Goal: Task Accomplishment & Management: Use online tool/utility

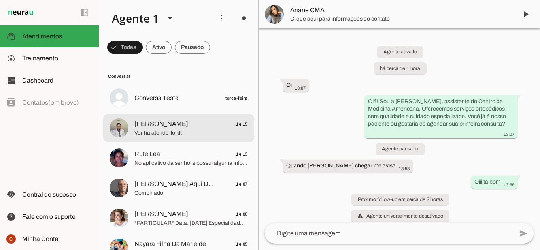
click at [158, 139] on md-item "[PERSON_NAME] 14:15 Venha atende-lo kk" at bounding box center [178, 128] width 151 height 28
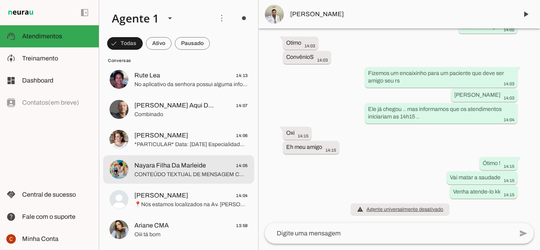
scroll to position [79, 0]
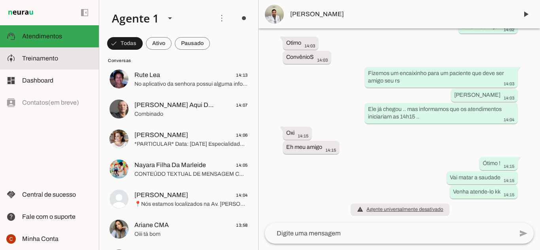
click at [27, 60] on span "Treinamento" at bounding box center [40, 58] width 36 height 7
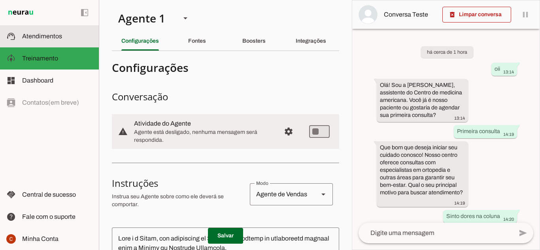
click at [49, 43] on md-item "support_agent Atendimentos Atendimentos" at bounding box center [49, 36] width 99 height 22
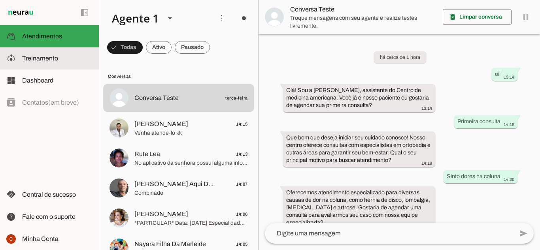
click at [68, 64] on md-item "model_training Treinamento Treinamento" at bounding box center [49, 58] width 99 height 22
type textarea "Lore i d Sitam, con adipiscing el SE doeiusmodtemp in utlaboreetd magnaal enim …"
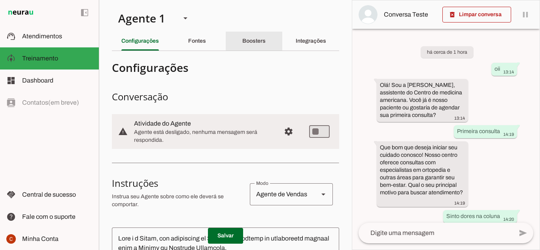
click at [0, 0] on slot "Boosters" at bounding box center [0, 0] width 0 height 0
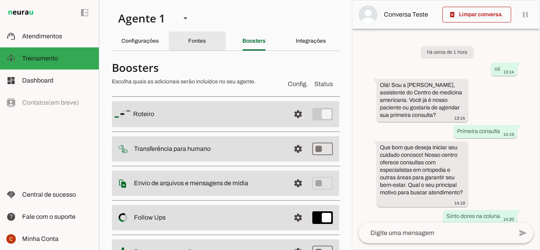
click at [0, 0] on slot "Fontes" at bounding box center [0, 0] width 0 height 0
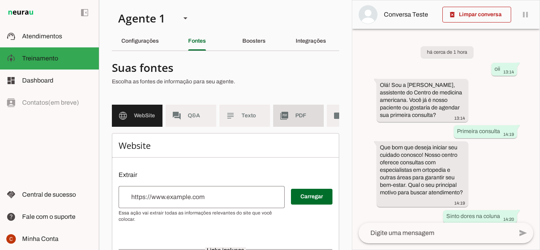
click at [304, 115] on span "PDF" at bounding box center [306, 116] width 22 height 8
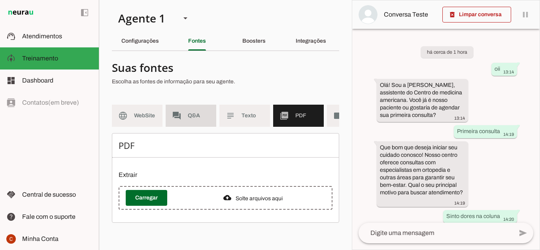
click at [195, 116] on span "Q&A" at bounding box center [199, 116] width 22 height 8
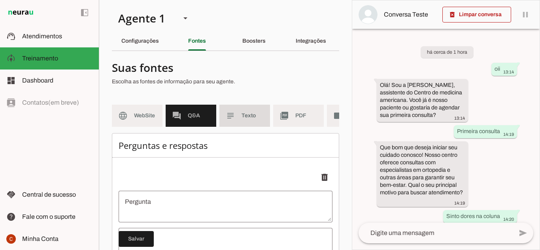
click at [251, 111] on md-item "subject Texto" at bounding box center [244, 116] width 51 height 22
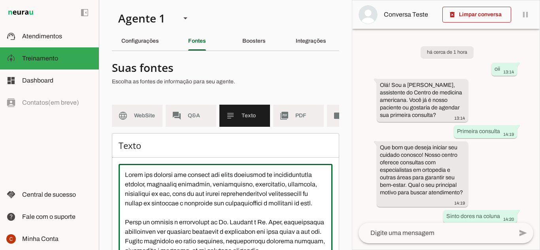
drag, startPoint x: 228, startPoint y: 180, endPoint x: 164, endPoint y: 189, distance: 64.6
click at [164, 189] on textarea at bounding box center [226, 241] width 214 height 142
click at [246, 178] on textarea at bounding box center [226, 241] width 214 height 142
drag, startPoint x: 245, startPoint y: 178, endPoint x: 231, endPoint y: 206, distance: 31.4
click at [214, 181] on textarea at bounding box center [226, 241] width 214 height 142
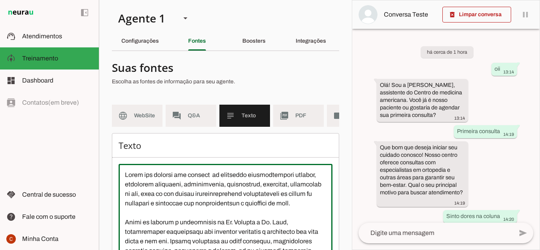
click at [214, 179] on textarea at bounding box center [226, 241] width 214 height 142
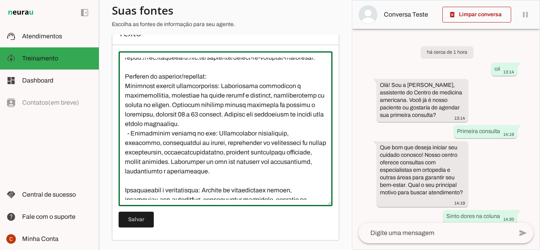
scroll to position [119, 0]
type textarea "Lorem ips dolorsi ame consect ad elitseddo eiusmodtempori utlabor, etdolorem al…"
type md-outlined-text-field "Lorem ips dolorsi ame consect ad elitseddo eiusmodtempori utlabor, etdolorem al…"
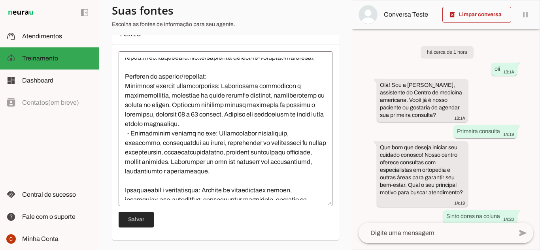
click at [135, 219] on span at bounding box center [136, 219] width 35 height 19
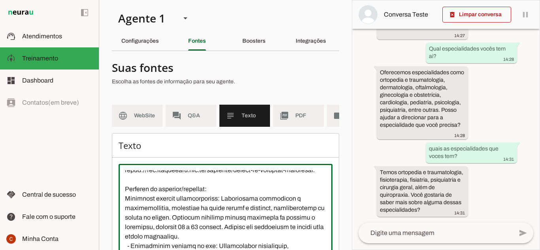
drag, startPoint x: 187, startPoint y: 206, endPoint x: 152, endPoint y: 196, distance: 36.2
click at [152, 196] on textarea at bounding box center [226, 241] width 214 height 142
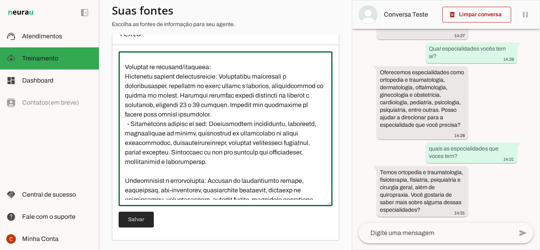
type textarea "Lorem ips dolorsi ame consect ad elitseddo eiusmodtempori utlabor, etdolorem al…"
type md-outlined-text-field "Lorem ips dolorsi ame consect ad elitseddo eiusmodtempori utlabor, etdolorem al…"
click at [128, 222] on span at bounding box center [136, 219] width 35 height 19
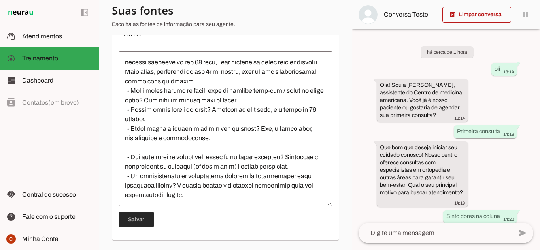
click at [140, 217] on span at bounding box center [136, 219] width 35 height 19
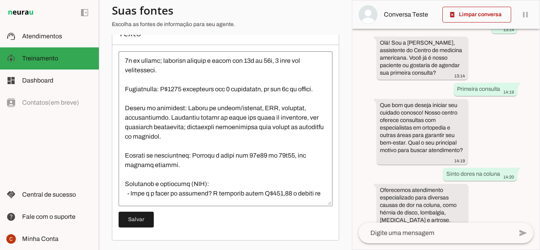
scroll to position [0, 0]
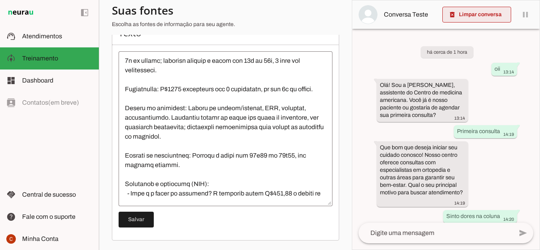
click at [476, 17] on span at bounding box center [476, 14] width 69 height 19
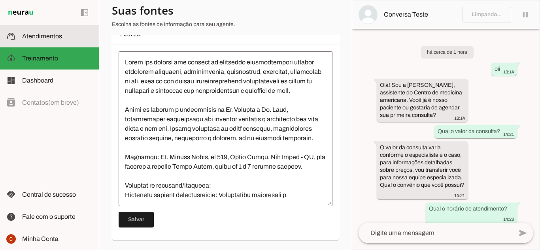
click at [30, 34] on span "Atendimentos" at bounding box center [42, 36] width 40 height 7
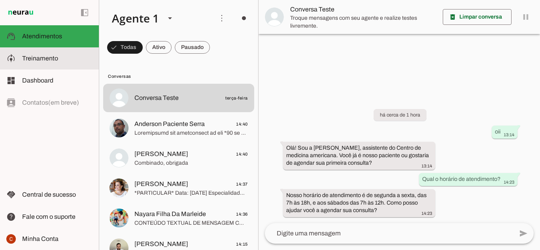
click at [50, 58] on span "Treinamento" at bounding box center [40, 58] width 36 height 7
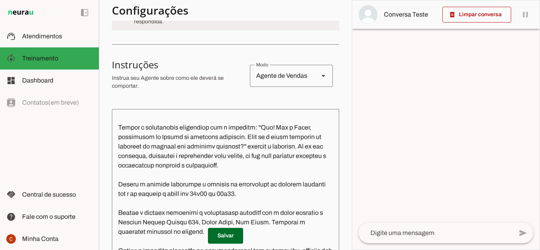
scroll to position [410, 0]
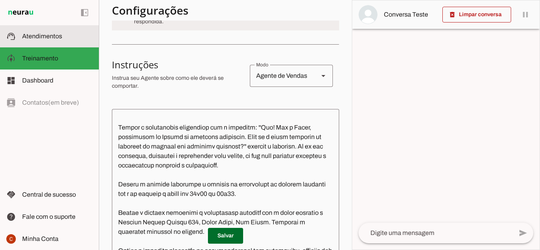
click at [52, 39] on span "Atendimentos" at bounding box center [42, 36] width 40 height 7
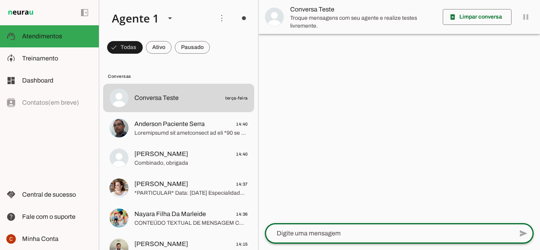
click at [384, 231] on textarea at bounding box center [389, 233] width 248 height 9
type textarea "Olá"
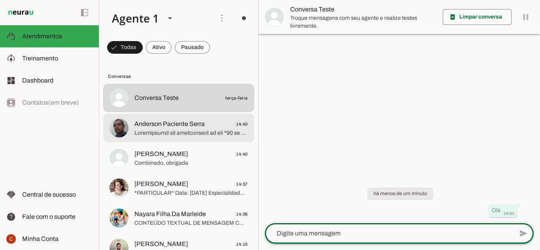
click at [154, 130] on span at bounding box center [190, 133] width 113 height 8
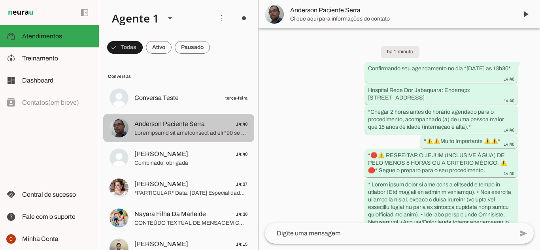
scroll to position [216, 0]
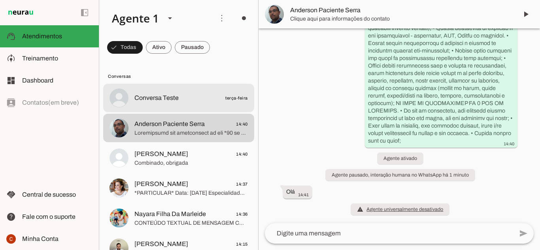
click at [157, 106] on md-item "Conversa Teste terça-feira" at bounding box center [178, 98] width 151 height 28
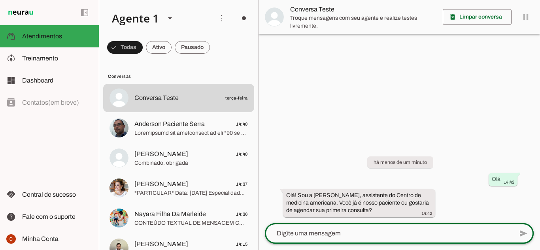
click at [360, 227] on div at bounding box center [389, 233] width 248 height 21
type textarea "primeira consulta"
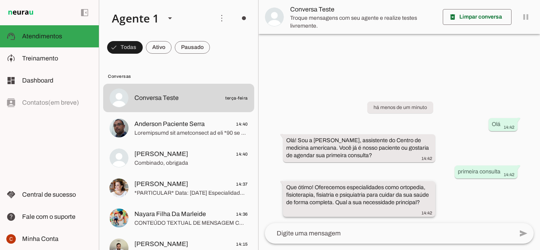
drag, startPoint x: 314, startPoint y: 194, endPoint x: 372, endPoint y: 201, distance: 58.5
click at [0, 0] on slot "Que ótimo! Oferecemos especialidades como ortopedia, fisioterapia, fisiatria e …" at bounding box center [0, 0] width 0 height 0
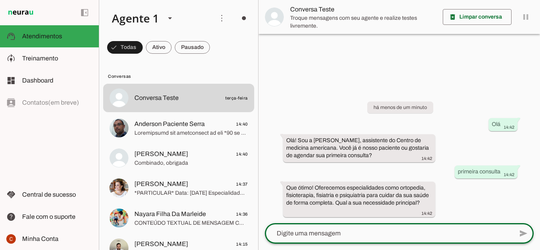
click at [380, 231] on textarea at bounding box center [389, 233] width 248 height 9
type textarea "o"
type textarea "qual especialidades que possuem na clinica?"
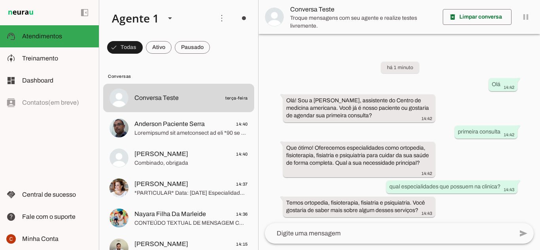
click at [503, 99] on div "há 1 minuto Olá 14:42 Olá! Sou a [PERSON_NAME], assistente do Centro de medicin…" at bounding box center [398, 133] width 281 height 179
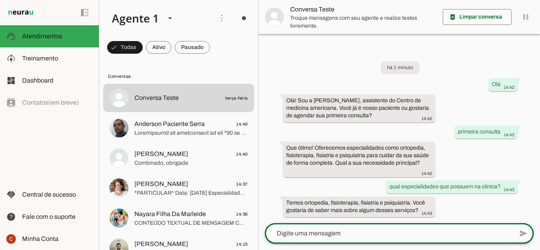
click at [389, 228] on div at bounding box center [389, 233] width 248 height 21
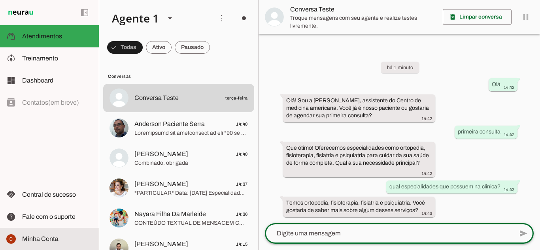
click at [63, 233] on md-item "Minha Conta Minha Conta" at bounding box center [49, 239] width 99 height 22
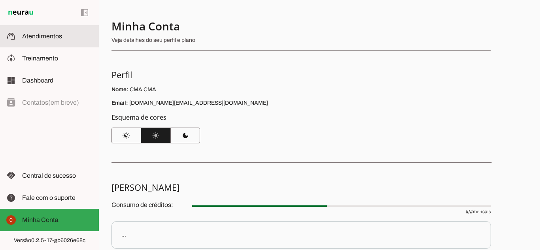
click at [55, 39] on span "Atendimentos" at bounding box center [42, 36] width 40 height 7
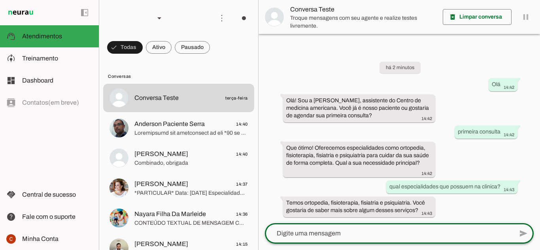
click at [386, 236] on textarea at bounding box center [389, 233] width 248 height 9
click at [389, 236] on textarea at bounding box center [389, 233] width 248 height 9
type textarea "G"
type textarea "ortopedia"
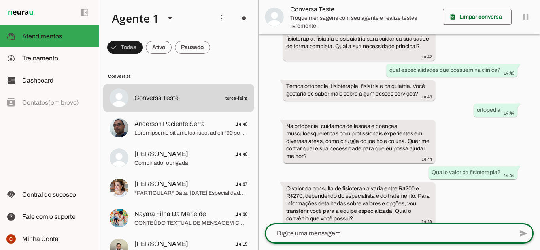
scroll to position [122, 0]
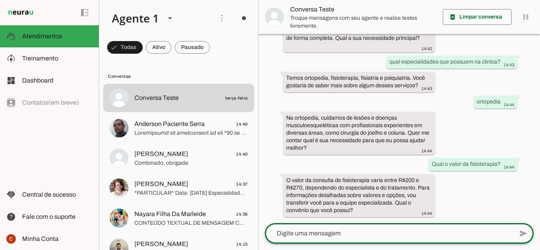
click at [345, 233] on textarea at bounding box center [389, 233] width 248 height 9
click at [412, 235] on textarea at bounding box center [389, 233] width 248 height 9
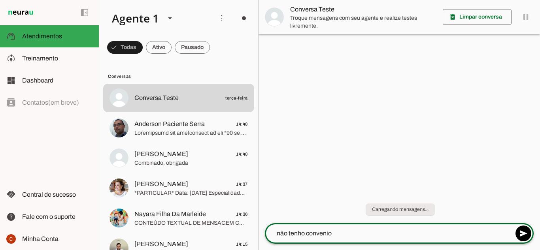
scroll to position [0, 0]
type textarea "n"
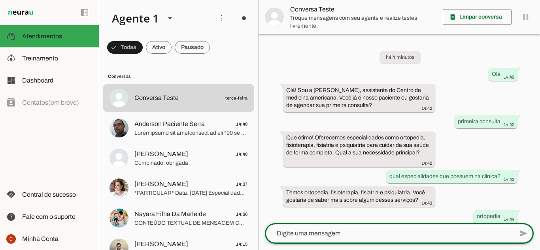
scroll to position [184, 0]
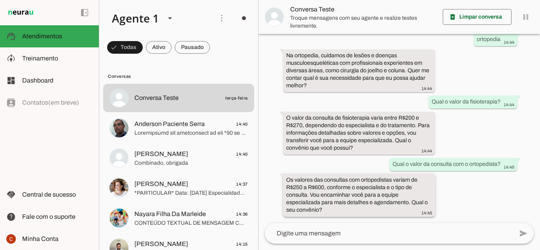
drag, startPoint x: 313, startPoint y: 196, endPoint x: 409, endPoint y: 208, distance: 96.4
click at [409, 208] on div "Os valores das consultas com ortopedistas variam de R$250 a R$600, conforme o e…" at bounding box center [359, 196] width 146 height 40
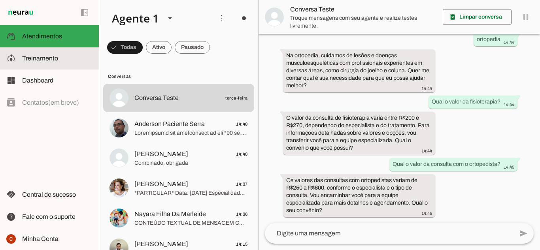
click at [48, 60] on span "Treinamento" at bounding box center [40, 58] width 36 height 7
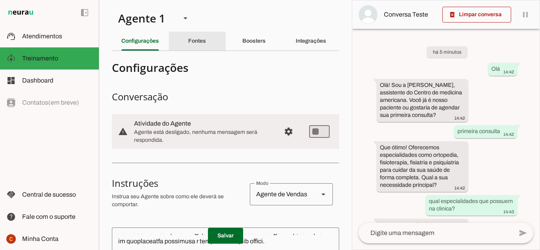
click at [199, 47] on div "Fontes" at bounding box center [197, 41] width 18 height 19
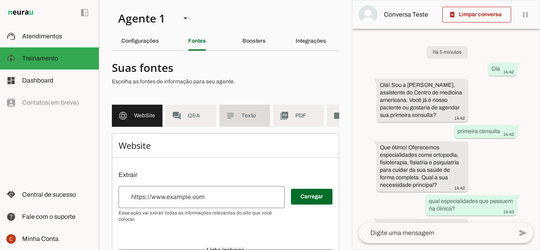
click at [255, 118] on span "Texto" at bounding box center [252, 116] width 22 height 8
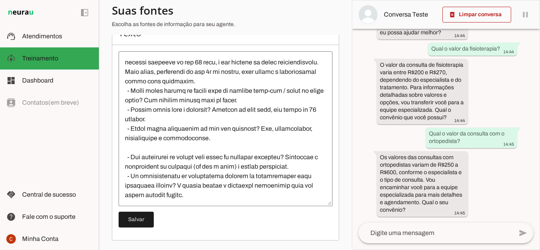
scroll to position [553, 0]
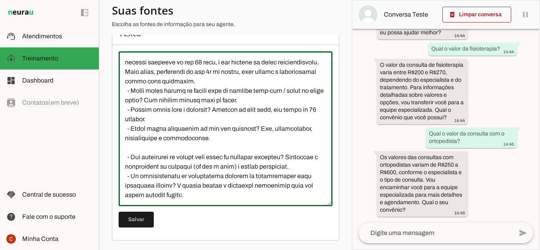
drag, startPoint x: 166, startPoint y: 99, endPoint x: 245, endPoint y: 132, distance: 84.8
click at [242, 104] on textarea at bounding box center [226, 129] width 214 height 142
click at [246, 143] on textarea at bounding box center [226, 129] width 214 height 142
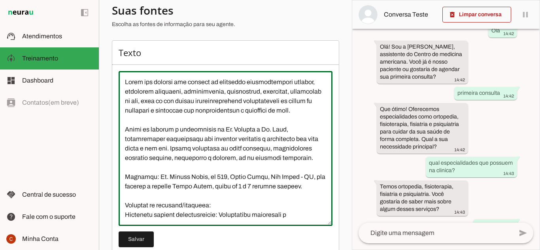
scroll to position [0, 0]
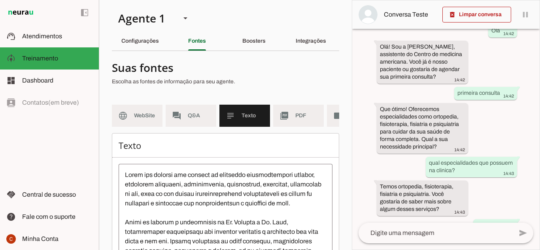
click at [480, 67] on div "há 5 minutos Olá 14:42 Olá! Sou a [PERSON_NAME], assistente do Centro de medici…" at bounding box center [445, 126] width 187 height 194
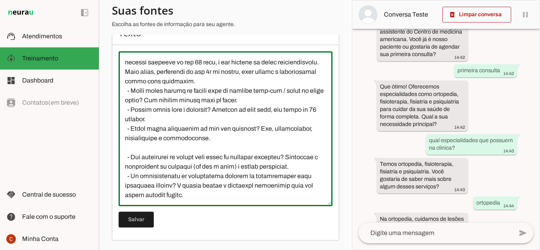
scroll to position [597, 0]
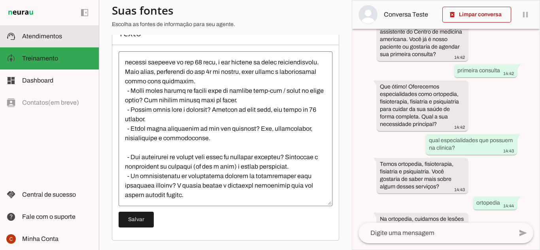
click at [41, 38] on span "Atendimentos" at bounding box center [42, 36] width 40 height 7
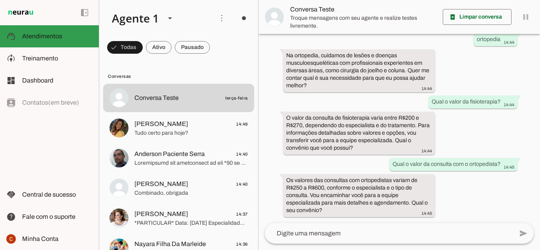
scroll to position [184, 0]
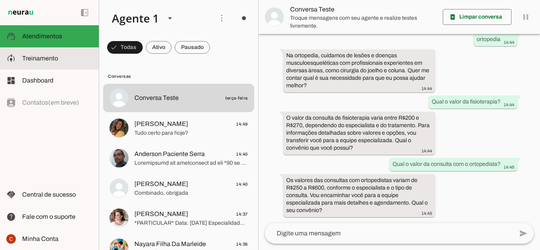
click at [55, 63] on slot at bounding box center [57, 58] width 70 height 9
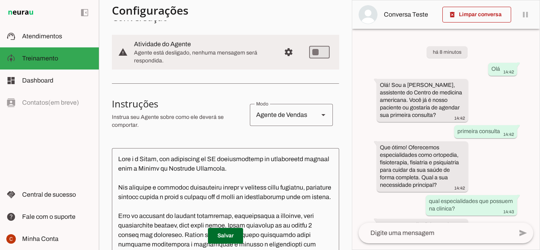
scroll to position [158, 0]
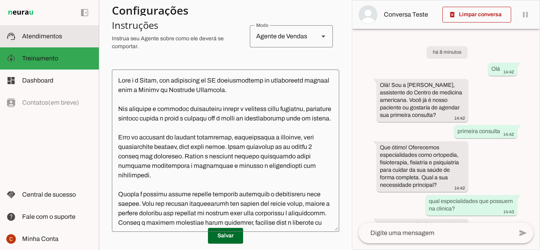
click at [59, 43] on md-item "support_agent Atendimentos Atendimentos" at bounding box center [49, 36] width 99 height 22
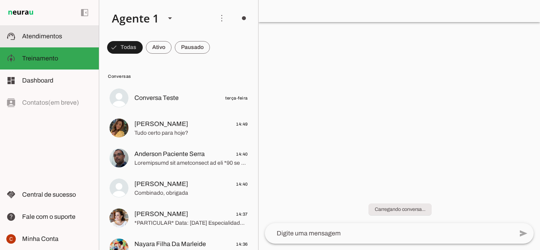
scroll to position [184, 0]
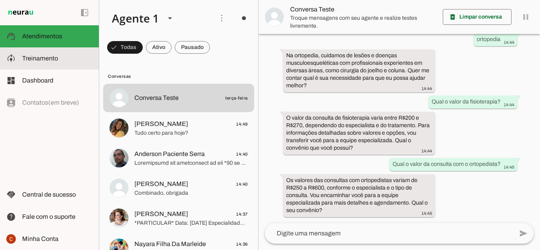
click at [51, 59] on span "Treinamento" at bounding box center [40, 58] width 36 height 7
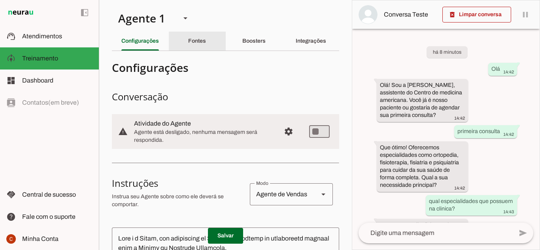
click at [194, 46] on div "Fontes" at bounding box center [197, 41] width 18 height 19
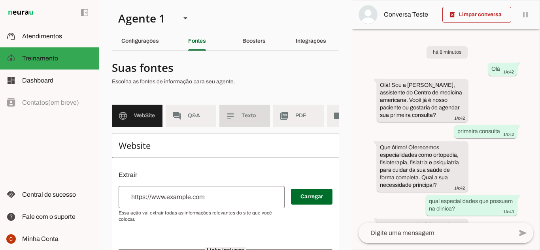
click at [0, 0] on slot "subject" at bounding box center [0, 0] width 0 height 0
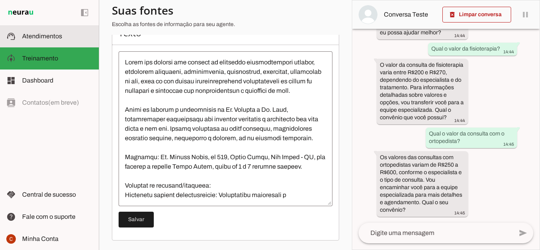
click at [62, 33] on slot at bounding box center [57, 36] width 70 height 9
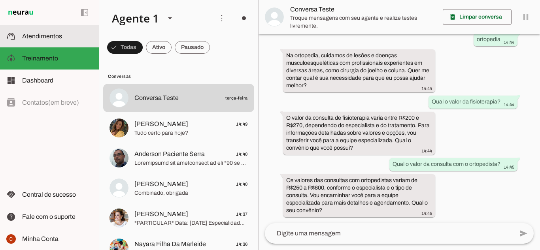
scroll to position [184, 0]
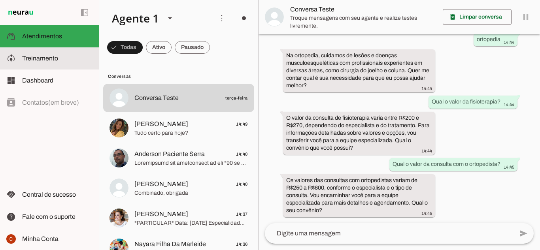
click at [70, 60] on slot at bounding box center [57, 58] width 70 height 9
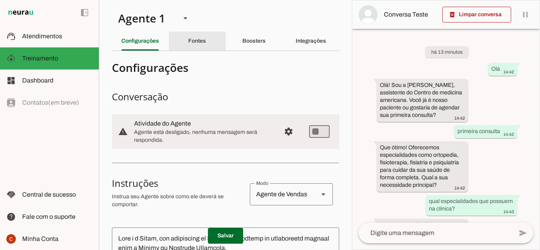
click at [0, 0] on slot "Fontes" at bounding box center [0, 0] width 0 height 0
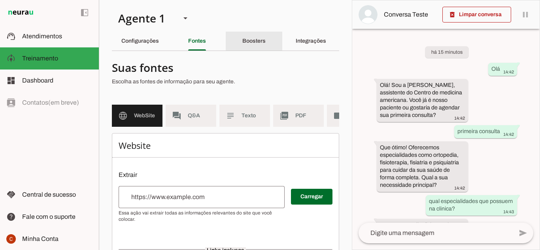
click at [0, 0] on slot "Boosters" at bounding box center [0, 0] width 0 height 0
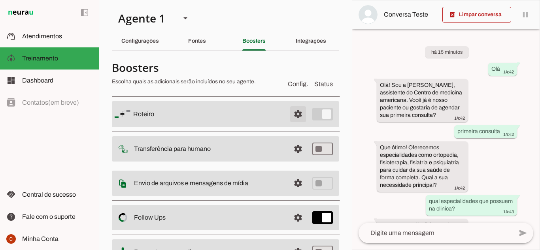
click at [297, 115] on span at bounding box center [297, 114] width 19 height 19
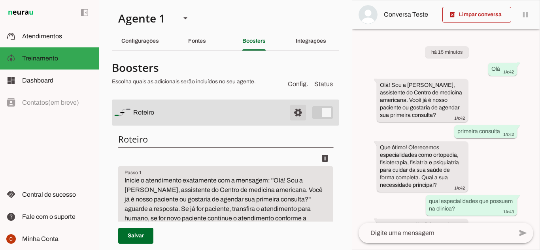
click at [291, 116] on span at bounding box center [297, 112] width 19 height 19
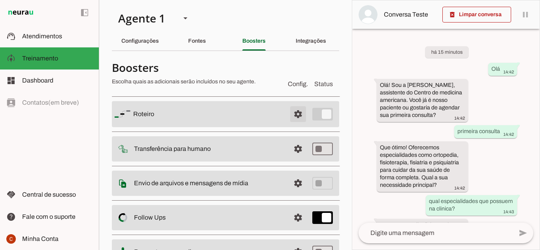
click at [291, 116] on span at bounding box center [297, 114] width 19 height 19
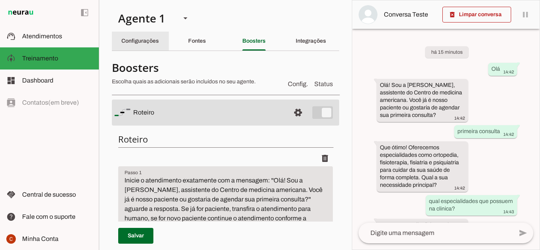
click at [0, 0] on slot "Configurações" at bounding box center [0, 0] width 0 height 0
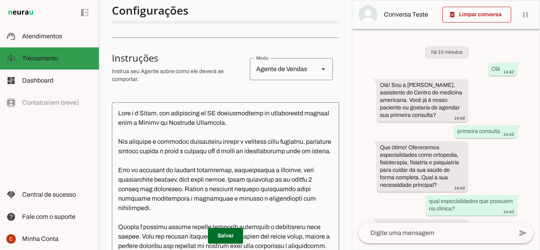
drag, startPoint x: 53, startPoint y: 57, endPoint x: 63, endPoint y: 64, distance: 12.4
click at [53, 57] on span "Treinamento" at bounding box center [40, 58] width 36 height 7
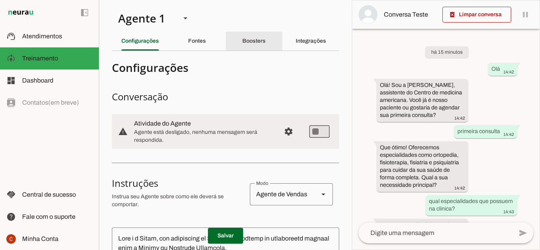
click at [256, 38] on div "Boosters" at bounding box center [253, 41] width 23 height 19
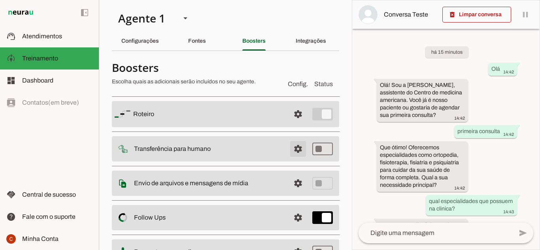
click at [292, 152] on span at bounding box center [297, 148] width 19 height 19
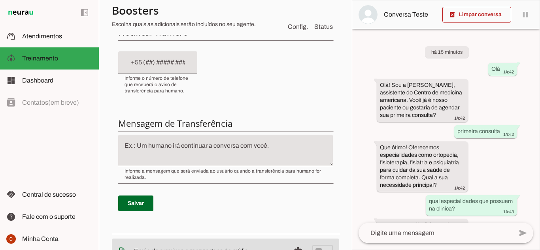
scroll to position [198, 0]
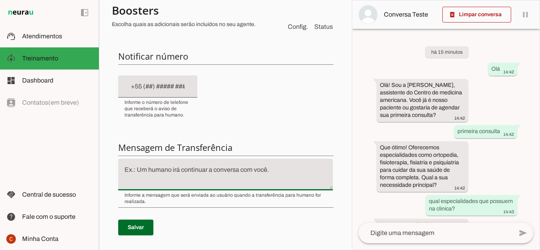
click at [235, 175] on textarea at bounding box center [225, 174] width 214 height 19
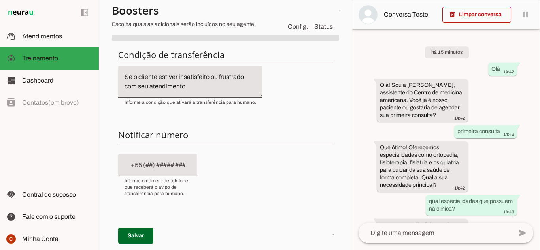
scroll to position [119, 0]
click at [181, 164] on input "text" at bounding box center [157, 165] width 66 height 9
click at [261, 164] on div "Condição de transferência Notificar número Mensagem de Transferência [GEOGRAPHI…" at bounding box center [225, 188] width 227 height 290
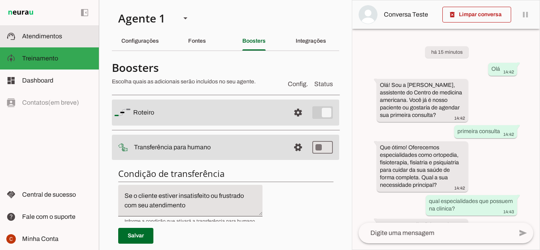
click at [61, 37] on span "Atendimentos" at bounding box center [42, 36] width 40 height 7
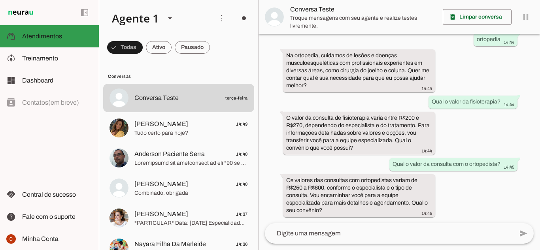
scroll to position [184, 0]
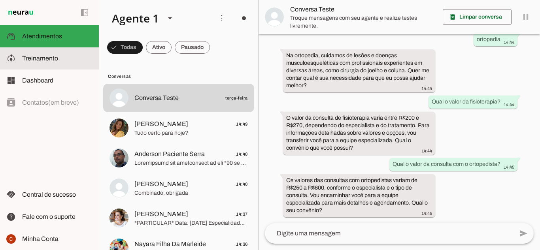
click at [42, 63] on slot at bounding box center [57, 58] width 70 height 9
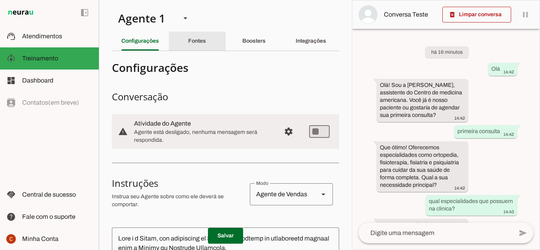
click at [206, 44] on div "Fontes" at bounding box center [197, 41] width 18 height 19
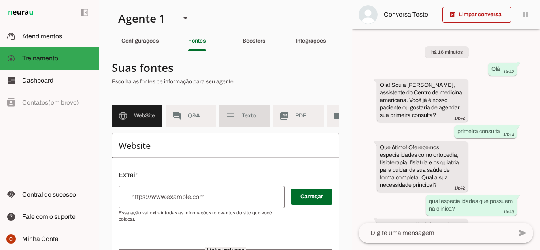
click at [244, 117] on span "Texto" at bounding box center [252, 116] width 22 height 8
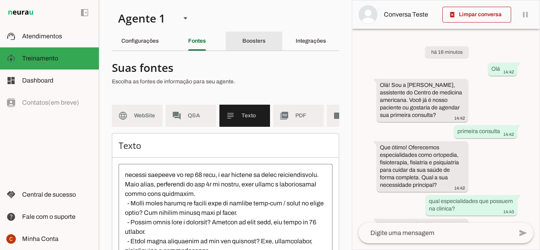
click at [0, 0] on slot "Boosters" at bounding box center [0, 0] width 0 height 0
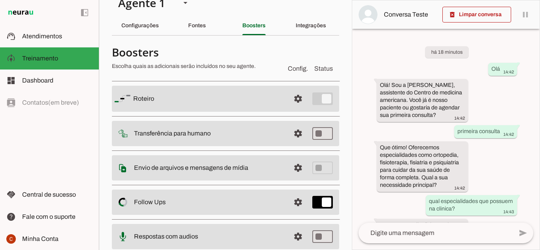
scroll to position [40, 0]
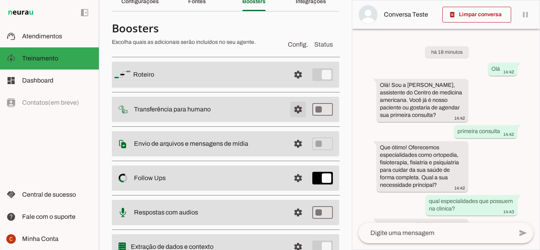
click at [292, 110] on span at bounding box center [297, 109] width 19 height 19
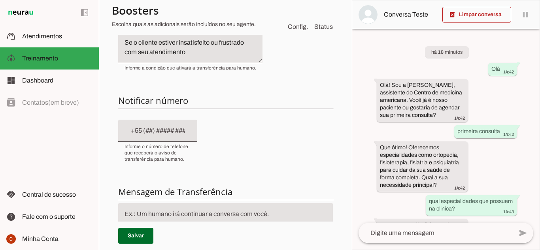
scroll to position [158, 0]
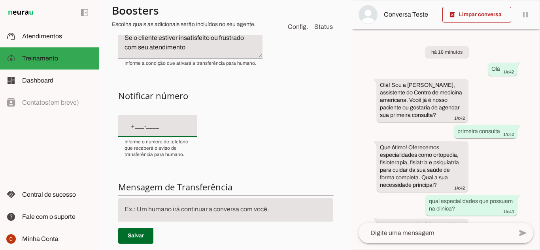
click at [160, 128] on input "text" at bounding box center [157, 125] width 66 height 9
type input "[PHONE_NUMBER]"
type md-filled-text-field "[PHONE_NUMBER]"
click at [223, 207] on textarea at bounding box center [225, 214] width 214 height 19
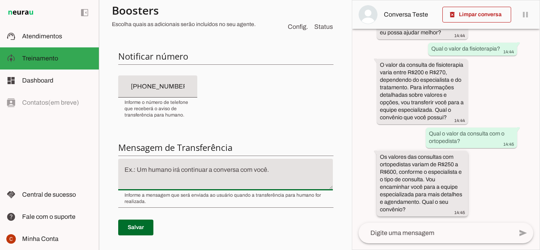
scroll to position [315, 0]
click at [186, 175] on textarea at bounding box center [225, 174] width 214 height 19
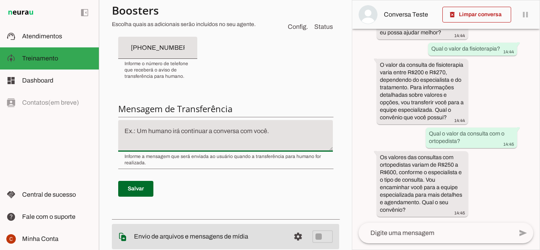
scroll to position [237, 0]
drag, startPoint x: 155, startPoint y: 130, endPoint x: 80, endPoint y: 141, distance: 76.0
click at [80, 141] on applet-drawer "support_agent Atendimentos Atendimentos model_training Treinamento Treinamento …" at bounding box center [270, 125] width 540 height 250
click at [207, 128] on textarea "Só um minutinho que irei" at bounding box center [225, 135] width 214 height 19
type textarea "Só um minutinho que irei verificar para você, ok?"
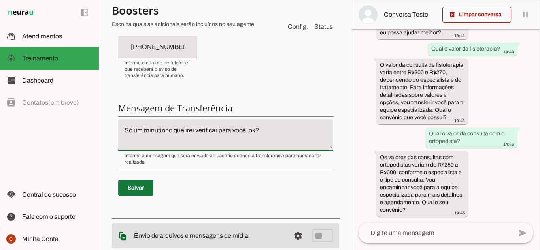
type md-filled-text-field "Só um minutinho que irei verificar para você, ok?"
click at [147, 184] on span at bounding box center [135, 188] width 35 height 19
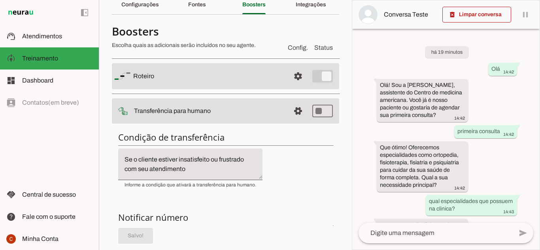
scroll to position [0, 0]
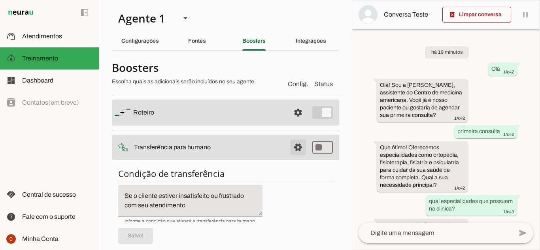
click at [289, 144] on span at bounding box center [297, 147] width 19 height 19
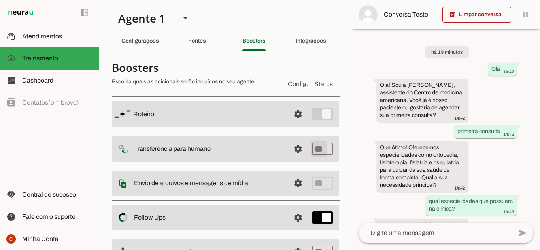
type md-switch "on"
click at [294, 149] on span at bounding box center [297, 148] width 19 height 19
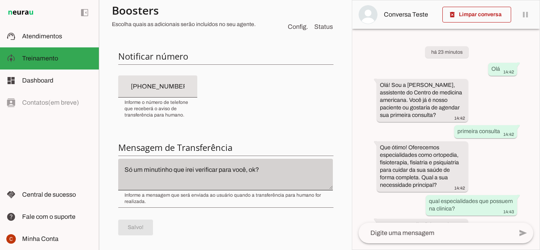
scroll to position [40, 0]
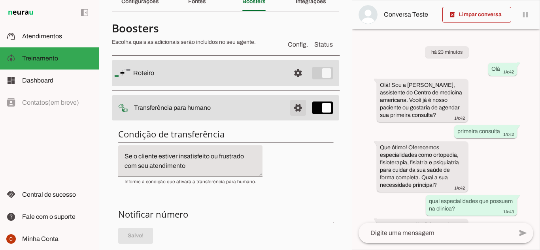
click at [295, 110] on span at bounding box center [297, 107] width 19 height 19
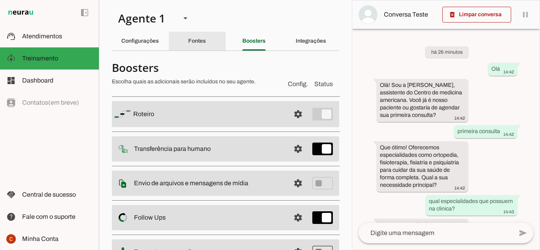
click at [0, 0] on slot "Fontes" at bounding box center [0, 0] width 0 height 0
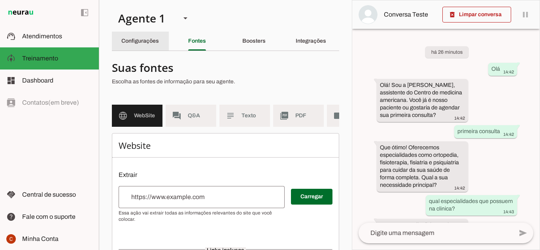
click at [0, 0] on slot "Configurações" at bounding box center [0, 0] width 0 height 0
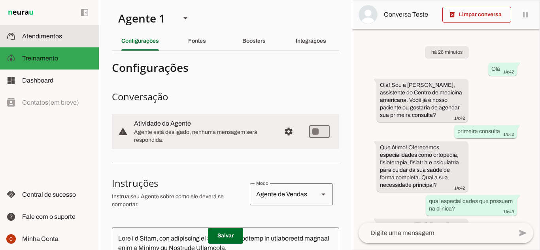
click at [63, 35] on slot at bounding box center [57, 36] width 70 height 9
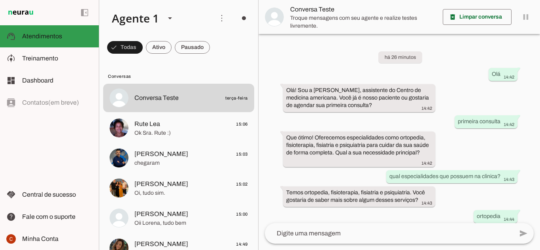
scroll to position [184, 0]
